Goal: Transaction & Acquisition: Purchase product/service

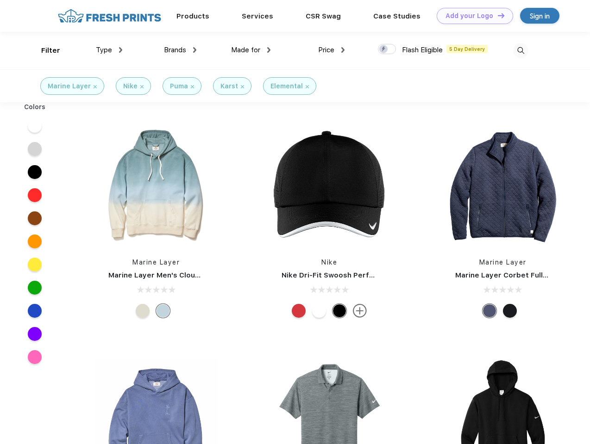
click at [471, 16] on link "Add your Logo Design Tool" at bounding box center [474, 16] width 76 height 16
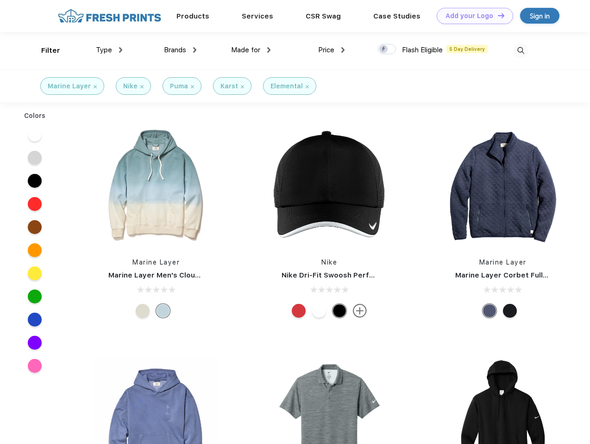
click at [0, 0] on div "Design Tool" at bounding box center [0, 0] width 0 height 0
click at [497, 15] on link "Add your Logo Design Tool" at bounding box center [474, 16] width 76 height 16
click at [44, 50] on div "Filter" at bounding box center [50, 50] width 19 height 11
click at [109, 50] on span "Type" at bounding box center [104, 50] width 16 height 8
click at [180, 50] on span "Brands" at bounding box center [175, 50] width 22 height 8
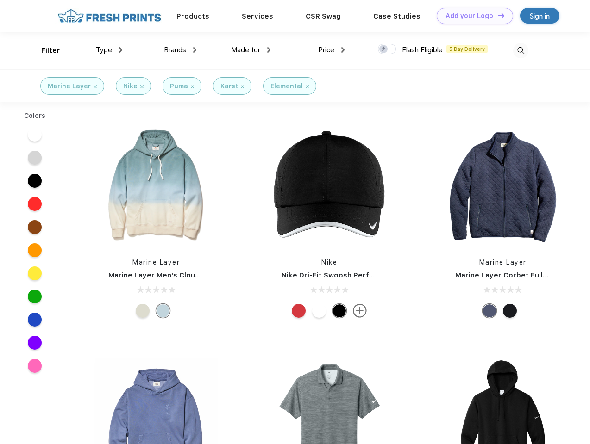
click at [251, 50] on span "Made for" at bounding box center [245, 50] width 29 height 8
click at [331, 50] on span "Price" at bounding box center [326, 50] width 16 height 8
click at [387, 50] on div at bounding box center [387, 49] width 18 height 10
click at [384, 50] on input "checkbox" at bounding box center [381, 47] width 6 height 6
click at [520, 50] on img at bounding box center [520, 50] width 15 height 15
